Goal: Book appointment/travel/reservation

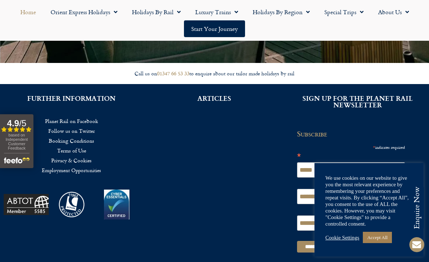
scroll to position [1660, 0]
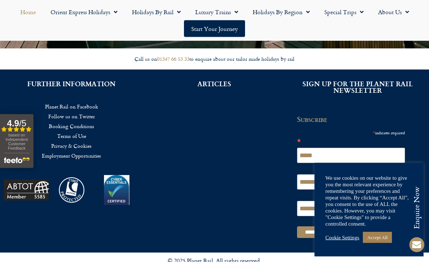
click at [386, 243] on link "Accept All" at bounding box center [377, 237] width 29 height 11
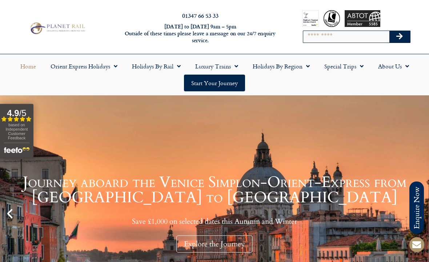
scroll to position [0, 0]
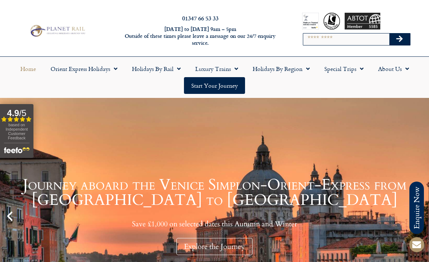
click at [151, 69] on link "Holidays by Rail" at bounding box center [156, 68] width 63 height 17
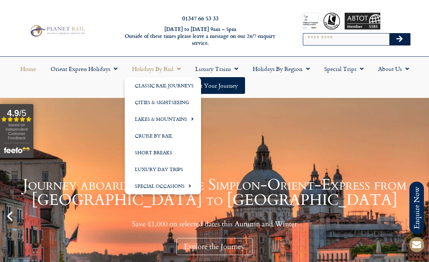
click at [152, 87] on link "Classic Rail Journeys" at bounding box center [163, 85] width 76 height 17
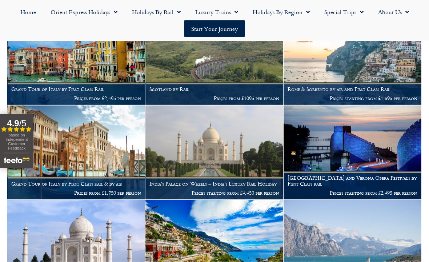
scroll to position [455, 0]
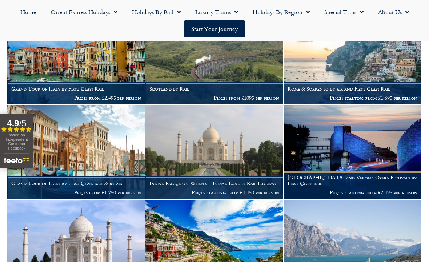
click at [66, 184] on h1 "Grand Tour of Italy by First Class rail & by air" at bounding box center [76, 183] width 130 height 6
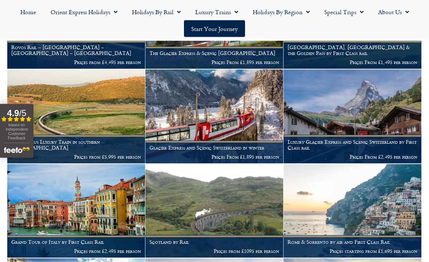
scroll to position [293, 0]
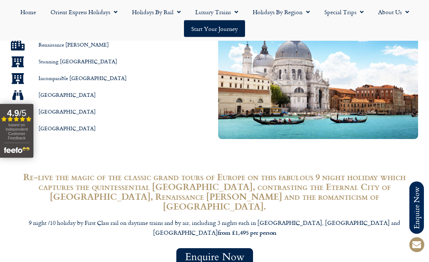
scroll to position [469, 0]
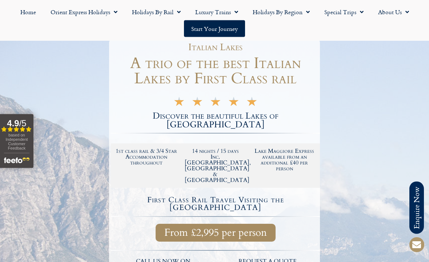
scroll to position [85, 0]
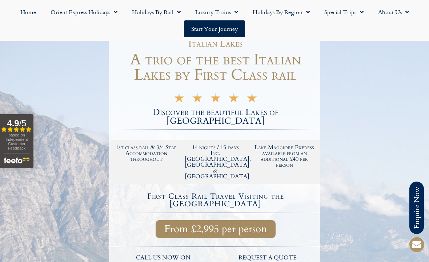
click at [209, 32] on link "Start your Journey" at bounding box center [214, 28] width 61 height 17
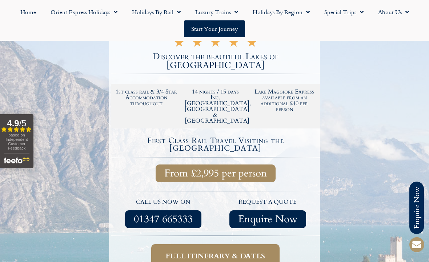
scroll to position [141, 0]
click at [175, 169] on span "From £2,995 per person" at bounding box center [215, 173] width 103 height 9
click at [179, 169] on span "From £2,995 per person" at bounding box center [215, 173] width 103 height 9
click at [157, 137] on h4 "First Class Rail Travel Visiting the Italian Lakes" at bounding box center [215, 144] width 207 height 15
click at [185, 169] on span "From £2,995 per person" at bounding box center [215, 173] width 103 height 9
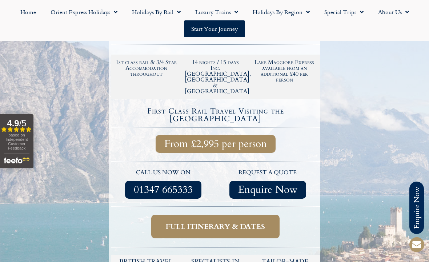
click at [183, 222] on span "Full itinerary & dates" at bounding box center [215, 226] width 99 height 9
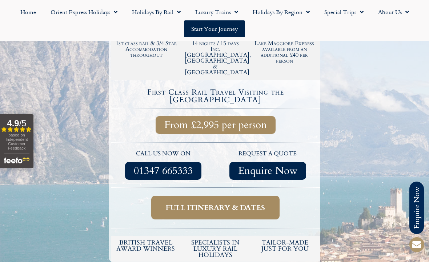
scroll to position [191, 0]
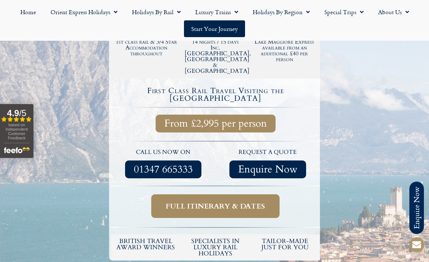
click at [207, 201] on span "Full itinerary & dates" at bounding box center [215, 205] width 99 height 9
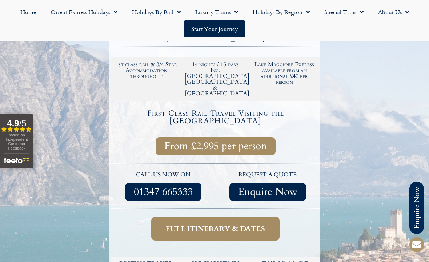
click at [218, 224] on span "Full itinerary & dates" at bounding box center [215, 228] width 99 height 9
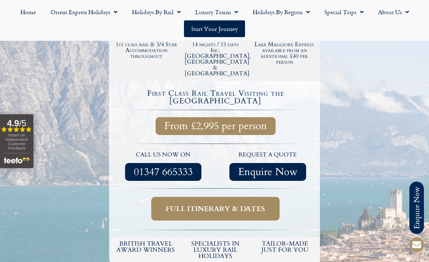
scroll to position [189, 0]
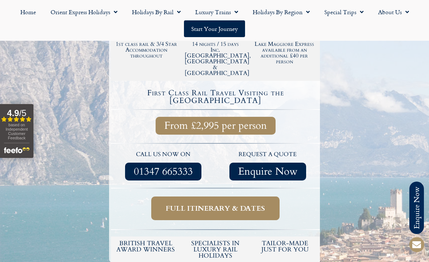
click at [209, 204] on span "Full itinerary & dates" at bounding box center [215, 208] width 99 height 9
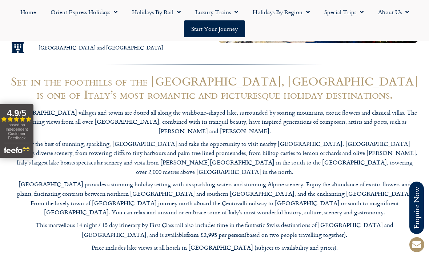
scroll to position [578, 0]
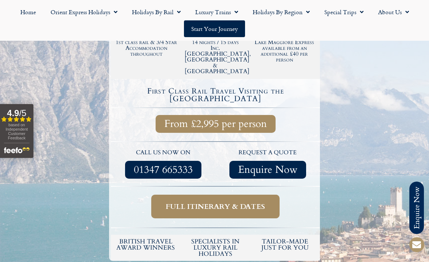
scroll to position [190, 0]
